Goal: Find contact information: Obtain details needed to contact an individual or organization

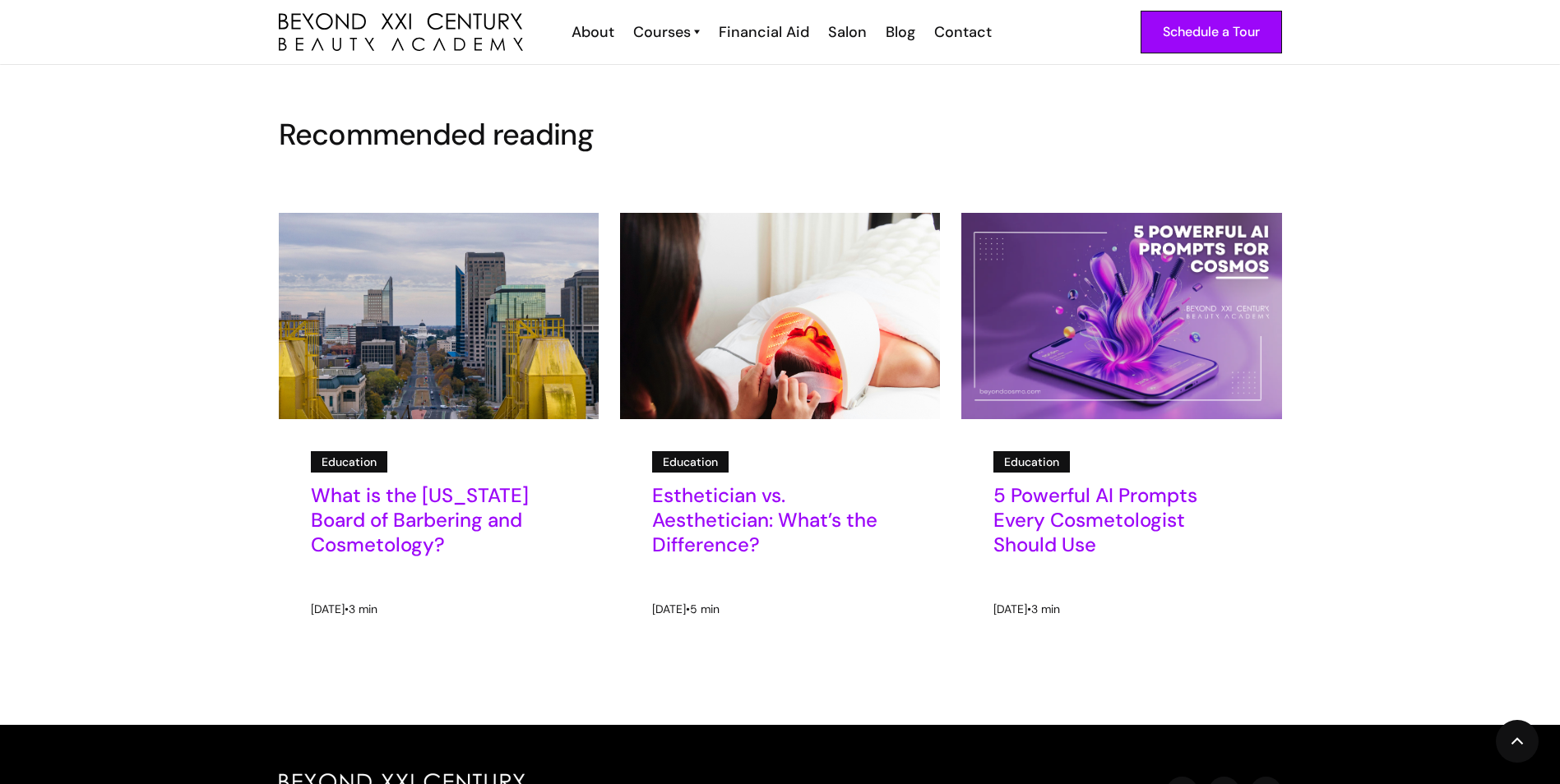
scroll to position [1972, 0]
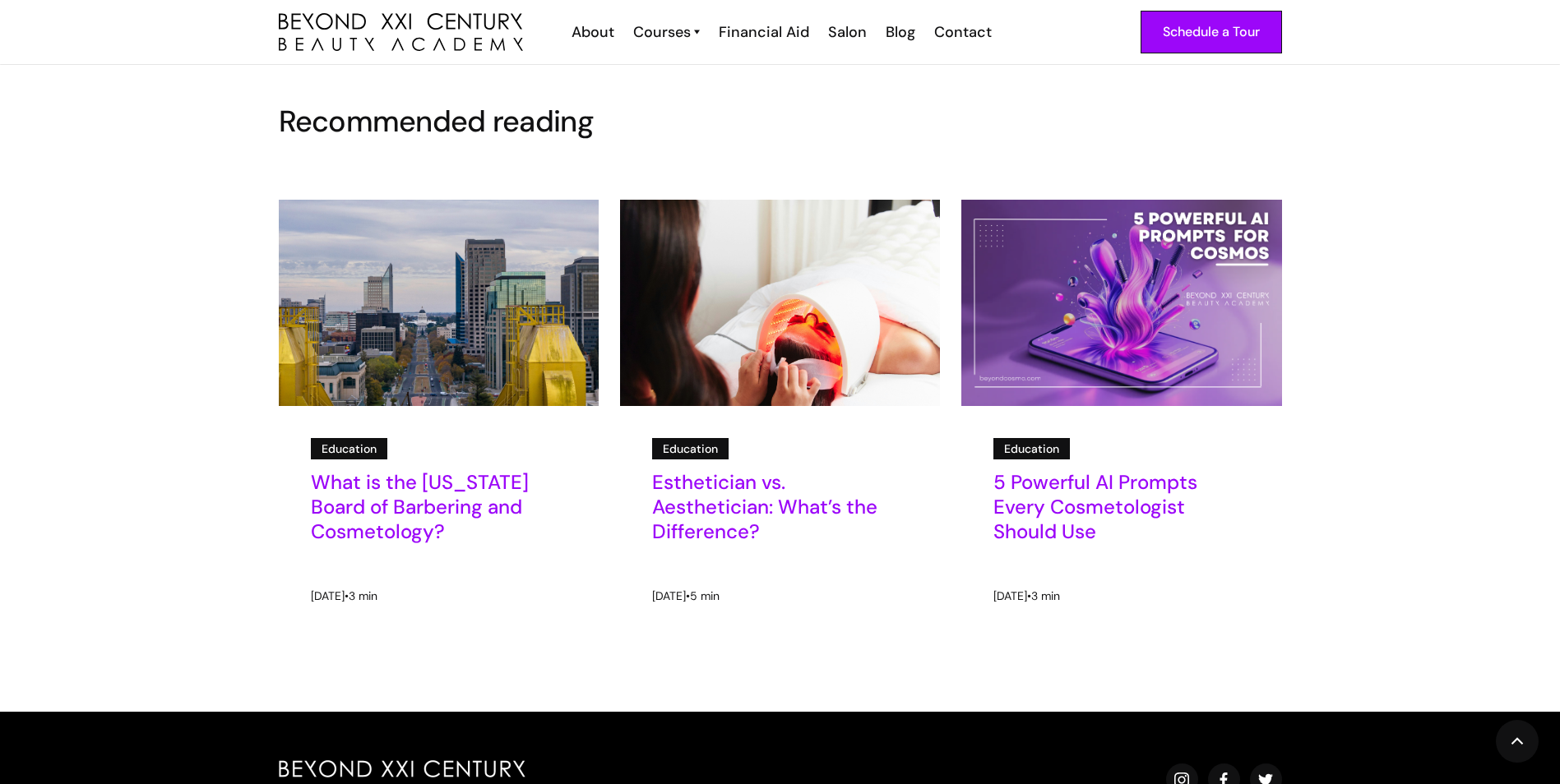
click at [727, 510] on h5 "Esthetician vs. Aesthetician: What’s the Difference?" at bounding box center [780, 507] width 256 height 74
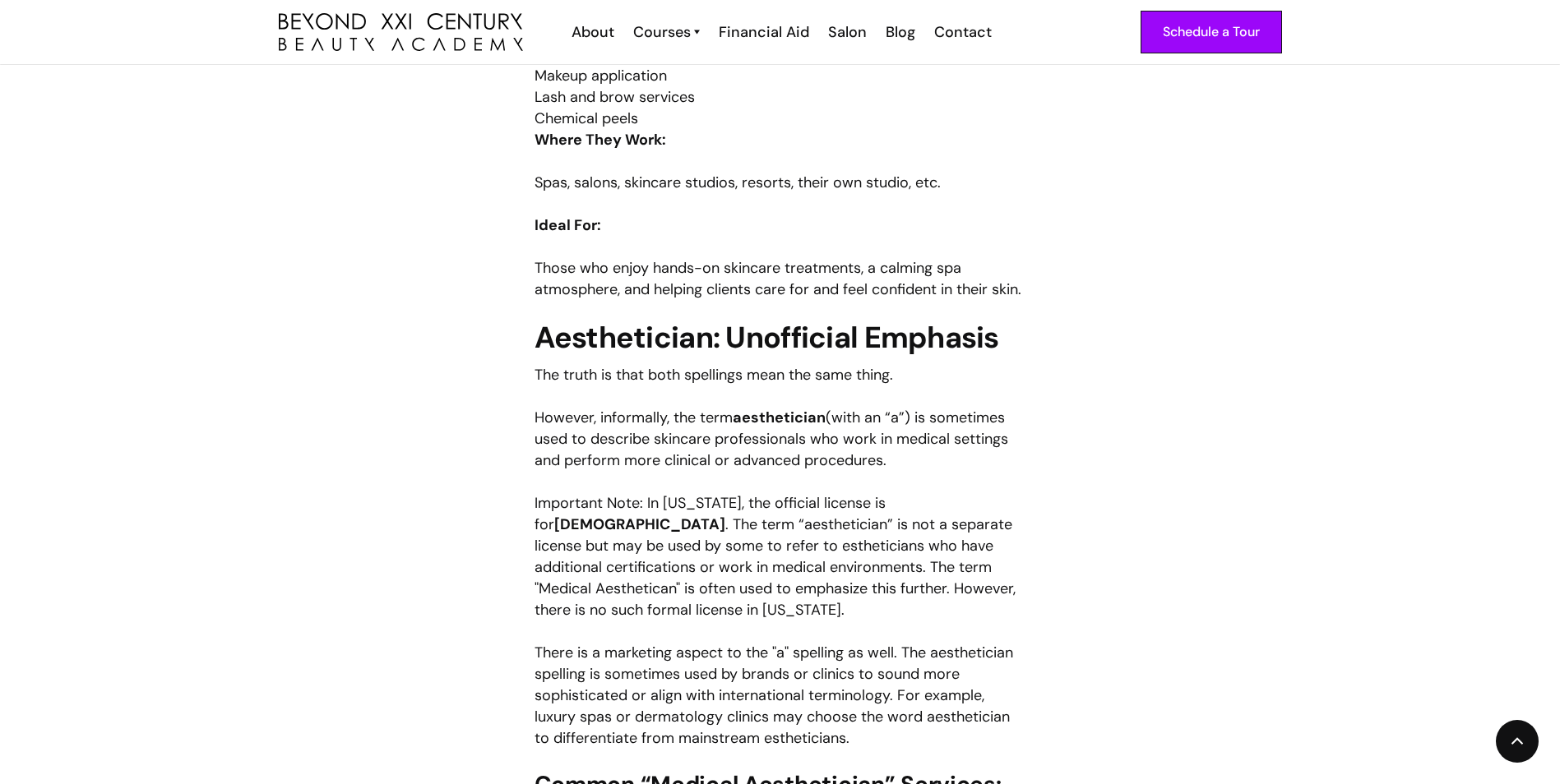
scroll to position [1561, 0]
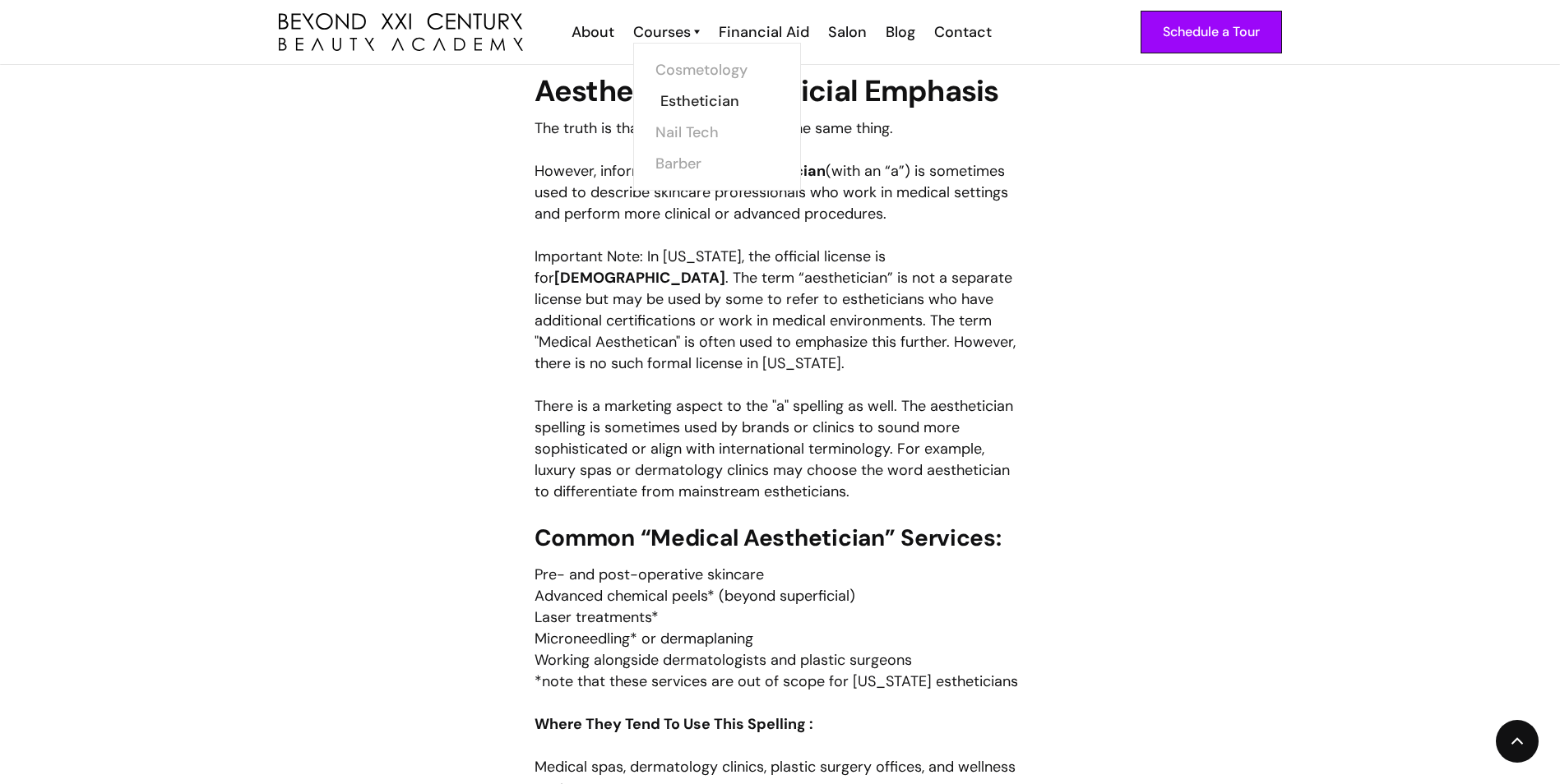
click at [699, 91] on link "Esthetician" at bounding box center [722, 101] width 123 height 31
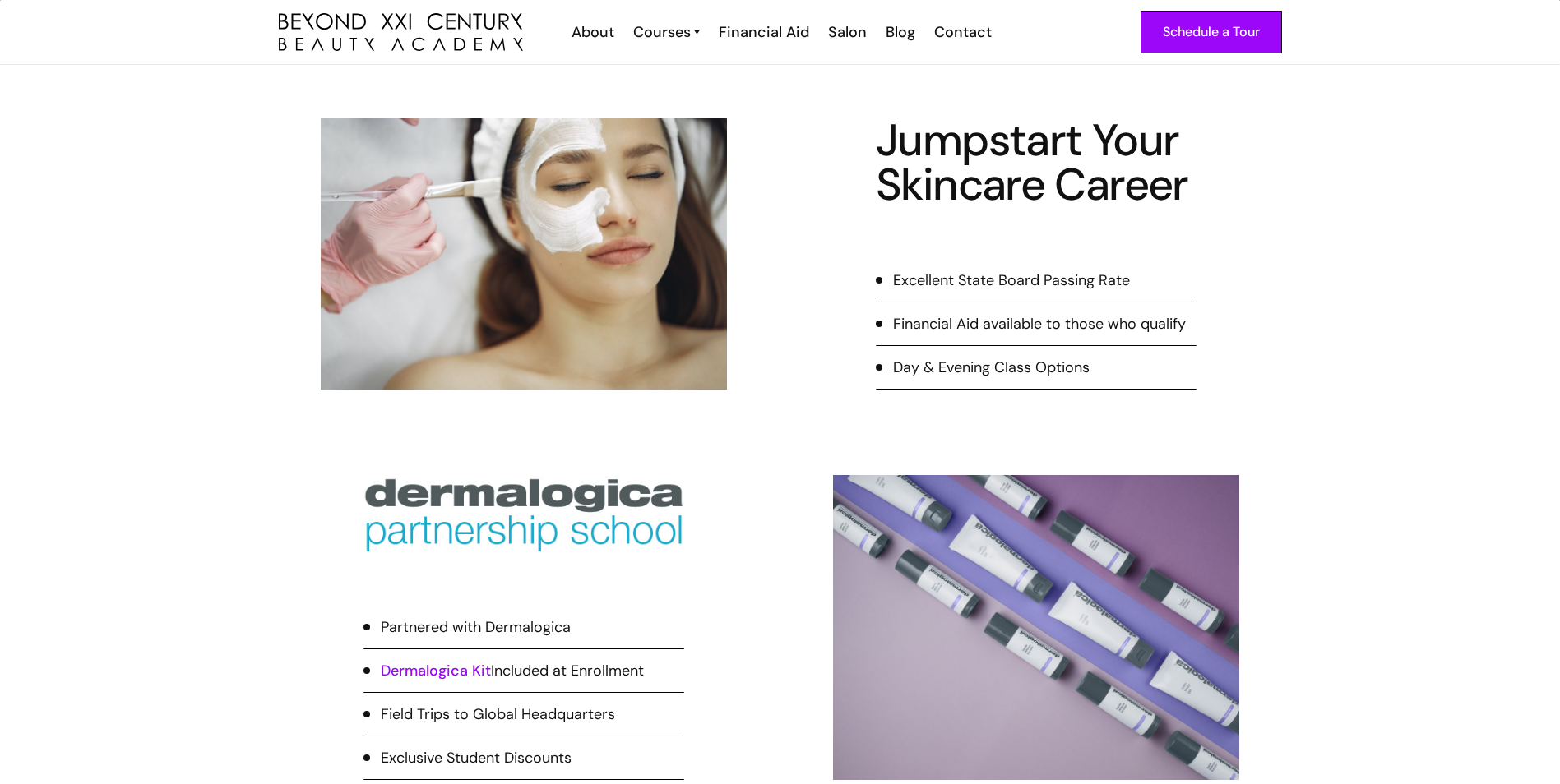
scroll to position [657, 0]
click at [959, 34] on div "Contact" at bounding box center [963, 32] width 58 height 22
